Goal: Task Accomplishment & Management: Manage account settings

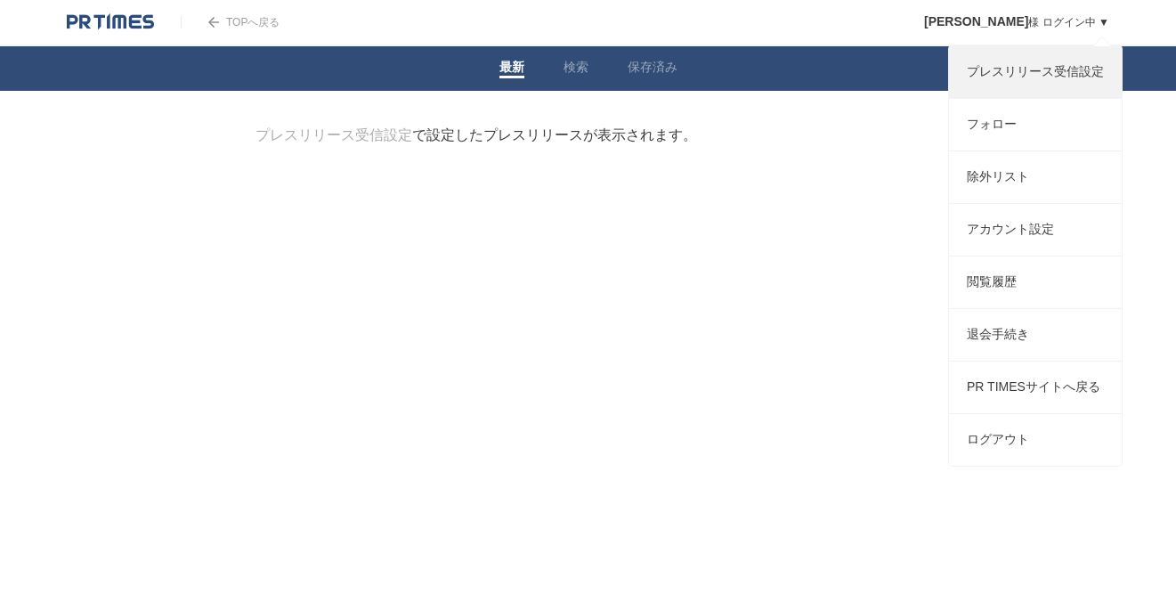
click at [1071, 84] on link "プレスリリース受信設定" at bounding box center [1035, 72] width 173 height 52
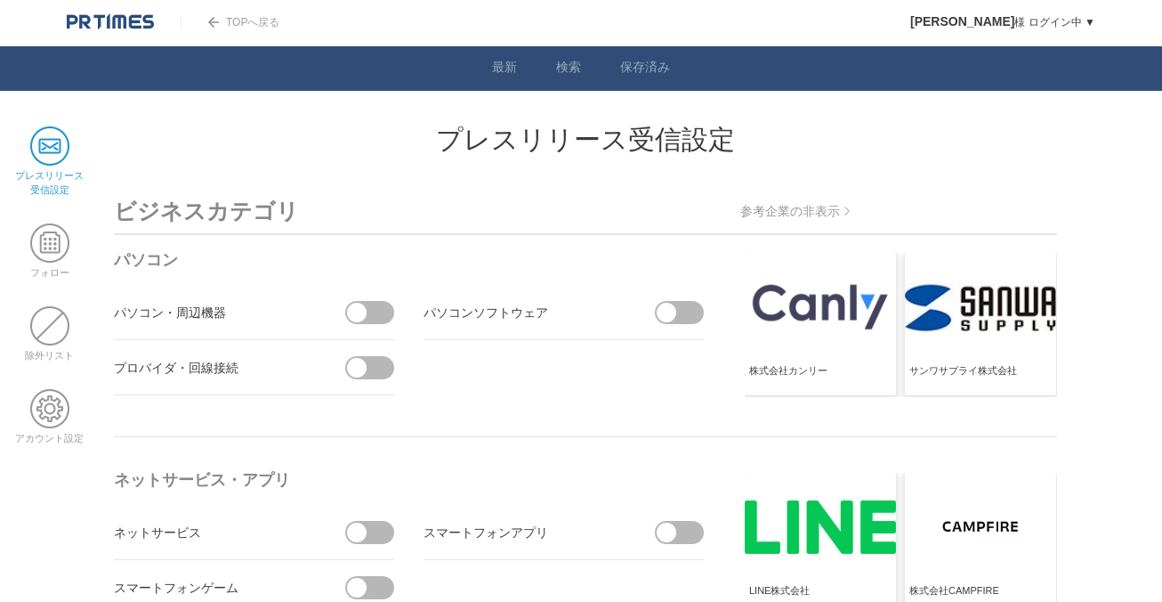
click at [366, 319] on span at bounding box center [375, 312] width 37 height 23
click at [0, 0] on input "checkbox" at bounding box center [0, 0] width 0 height 0
click at [379, 316] on span at bounding box center [383, 313] width 20 height 20
click at [0, 0] on input "受信しない" at bounding box center [0, 0] width 0 height 0
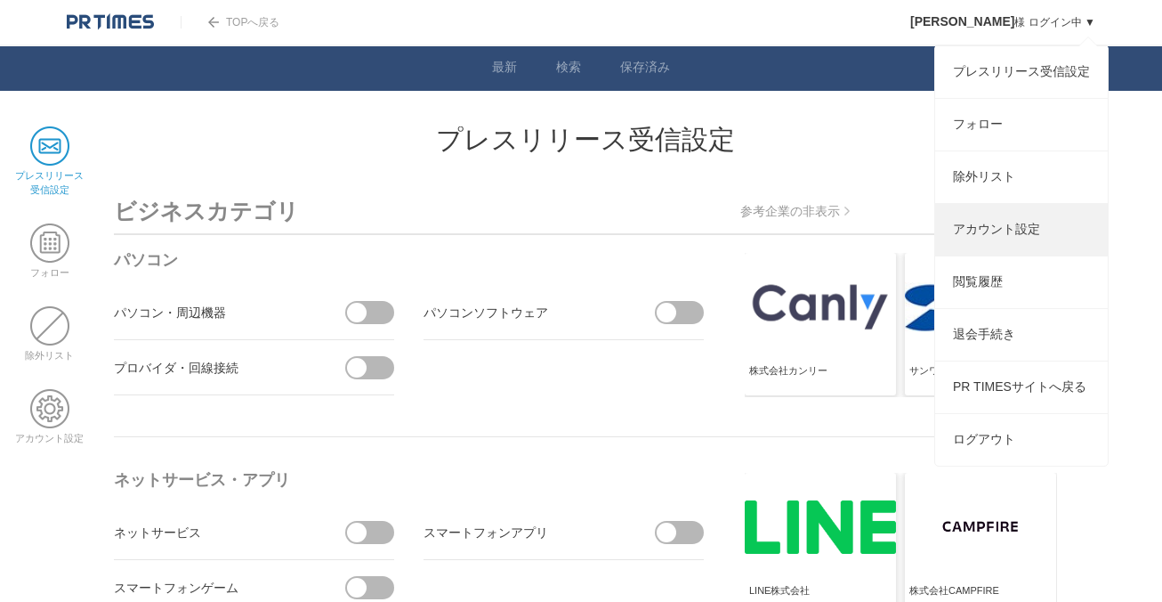
click at [1028, 247] on link "アカウント設定" at bounding box center [1021, 230] width 173 height 52
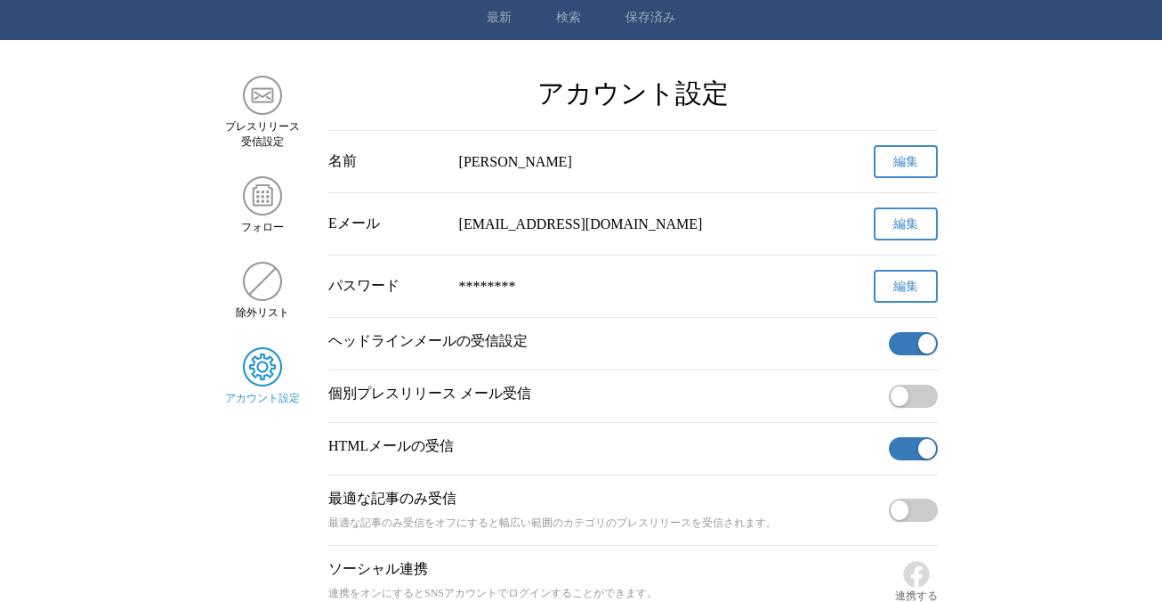
scroll to position [89, 0]
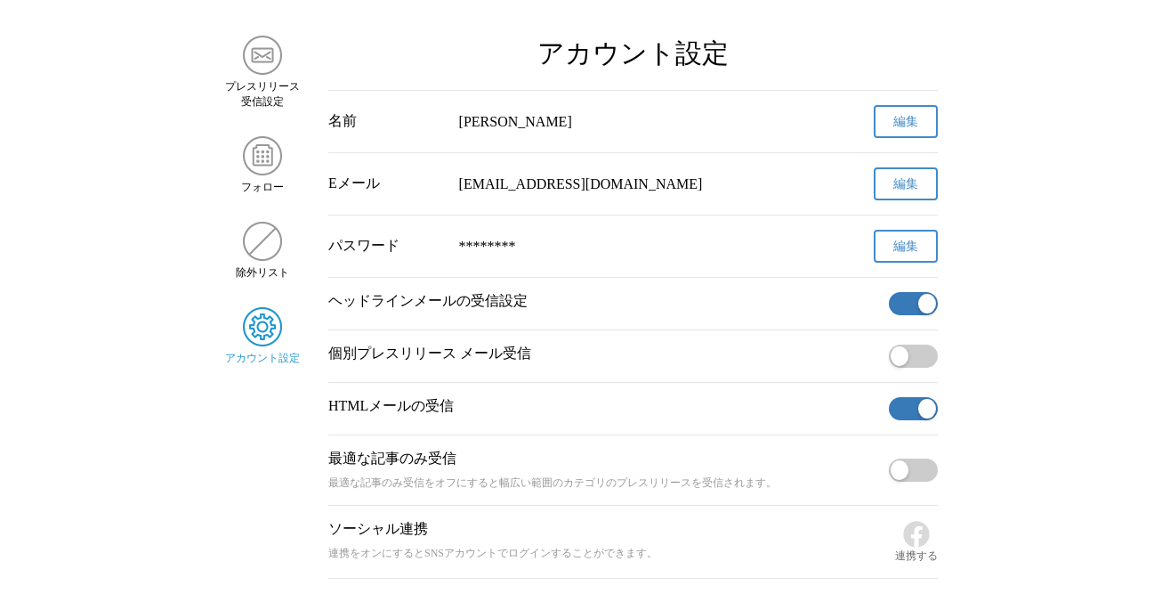
click at [923, 303] on span "button" at bounding box center [927, 304] width 18 height 20
click at [917, 416] on button "button" at bounding box center [913, 408] width 49 height 23
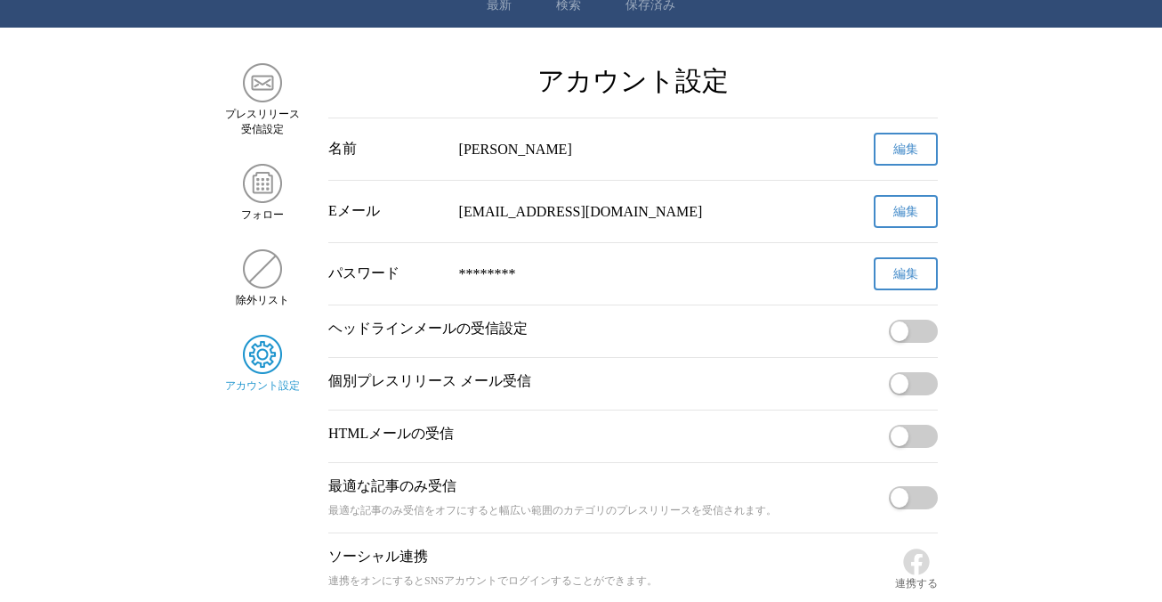
scroll to position [0, 0]
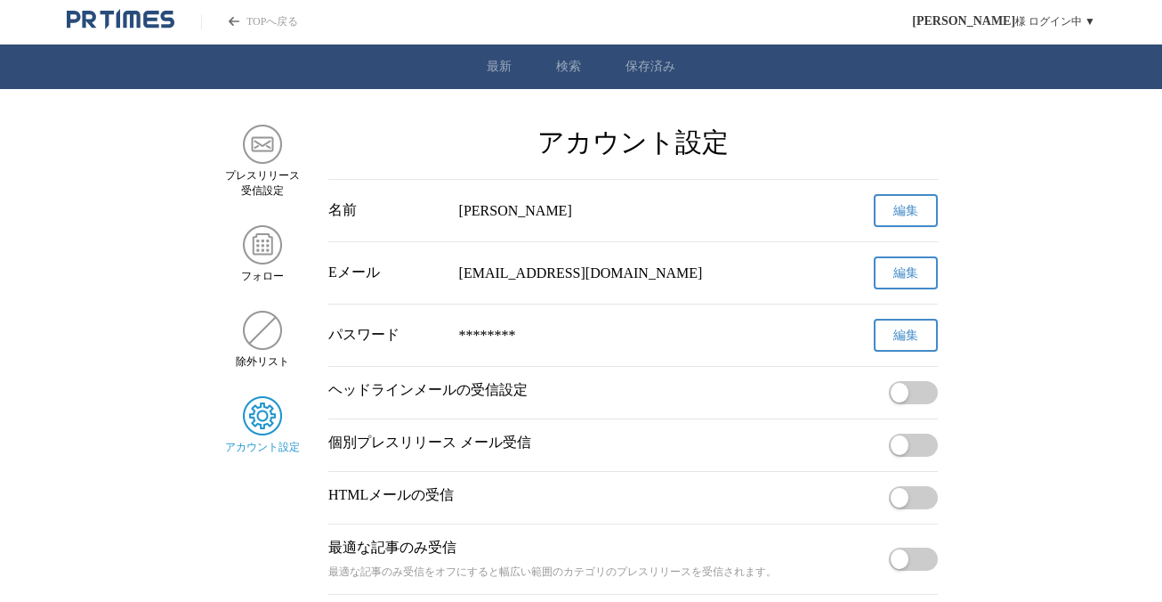
click at [659, 69] on link "保存済み" at bounding box center [651, 67] width 50 height 16
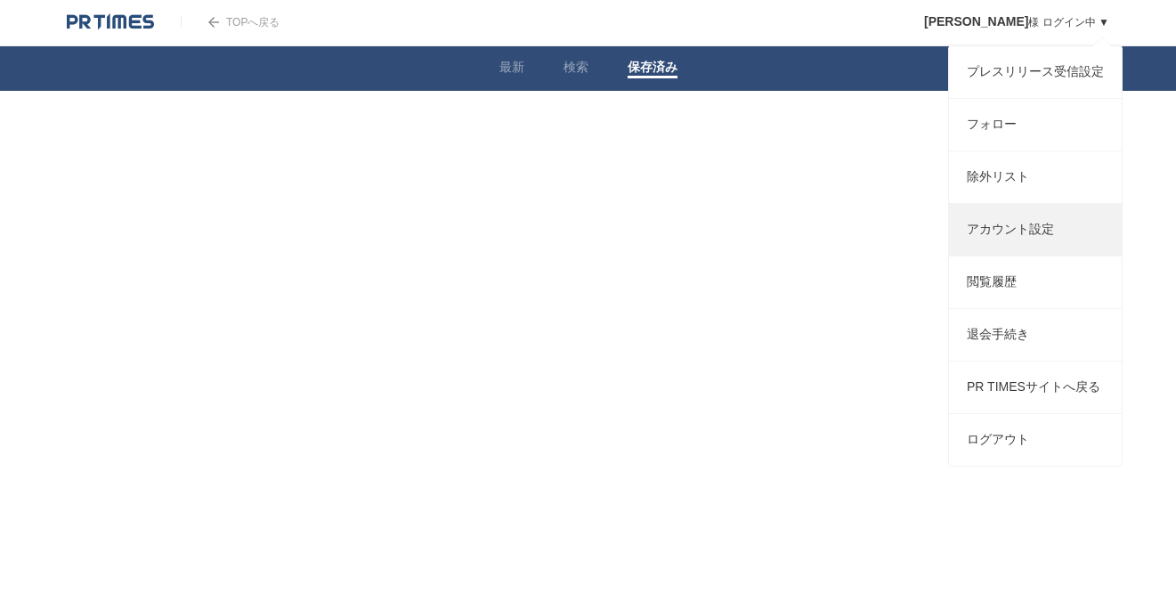
click at [1010, 240] on link "アカウント設定" at bounding box center [1035, 230] width 173 height 52
